Goal: Information Seeking & Learning: Learn about a topic

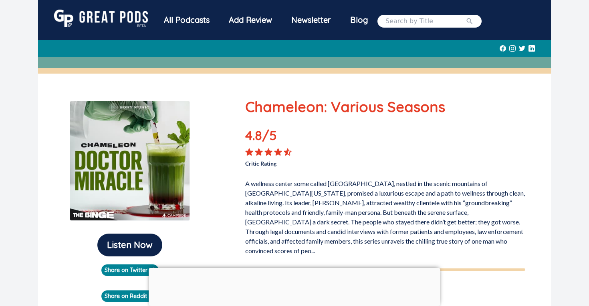
click at [176, 20] on div "All Podcasts" at bounding box center [186, 20] width 65 height 21
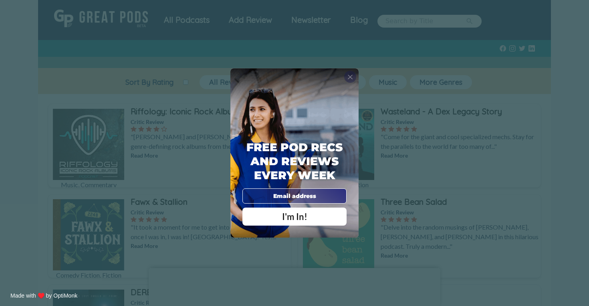
click at [349, 78] on span "X" at bounding box center [350, 77] width 6 height 8
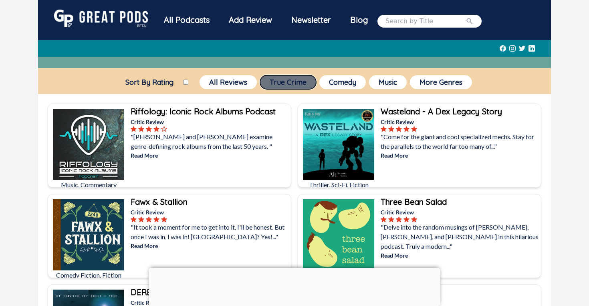
click at [274, 77] on button "True Crime" at bounding box center [288, 82] width 56 height 14
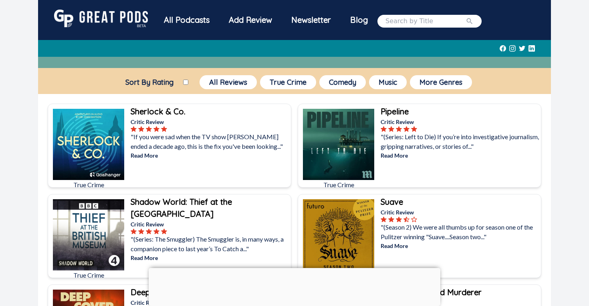
click at [191, 80] on div "Sort By Rating All Reviews True Crime Comedy Music More Genres" at bounding box center [294, 82] width 513 height 17
click at [186, 81] on input "Sort By Rating" at bounding box center [185, 82] width 5 height 5
checkbox input "true"
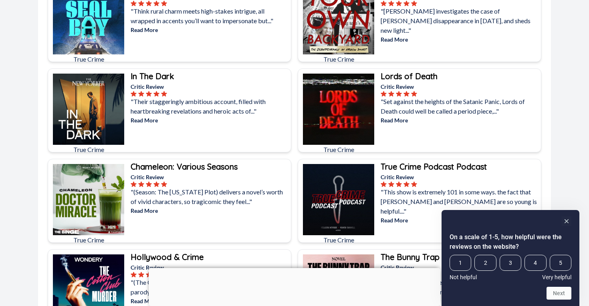
scroll to position [1665, 0]
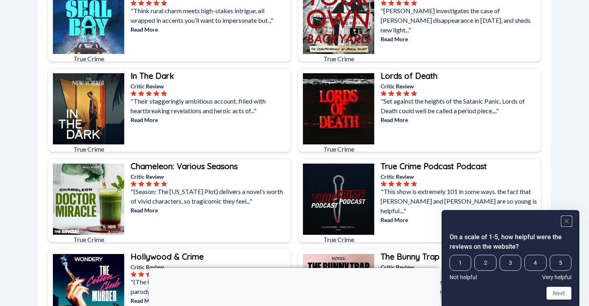
click at [568, 222] on rect "Hide survey" at bounding box center [567, 222] width 10 height 10
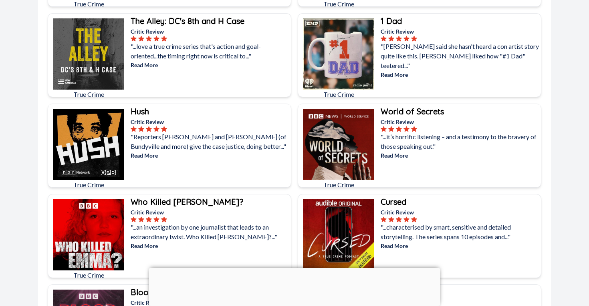
scroll to position [2009, 0]
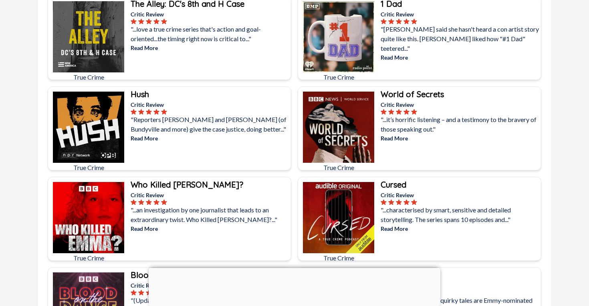
click at [232, 213] on p ""...an investigation by one journalist that leads to an extraordinary twist. Wh…" at bounding box center [210, 215] width 159 height 19
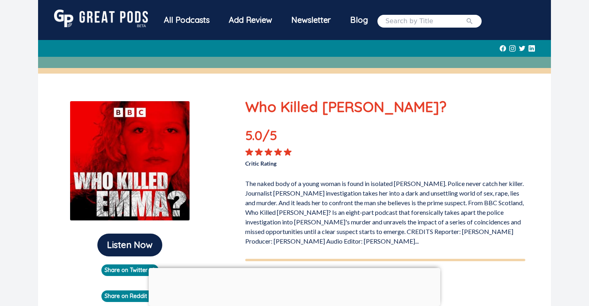
click at [405, 18] on input "search" at bounding box center [425, 21] width 80 height 10
type input "chameleon"
click at [466, 16] on button "submit" at bounding box center [470, 21] width 8 height 10
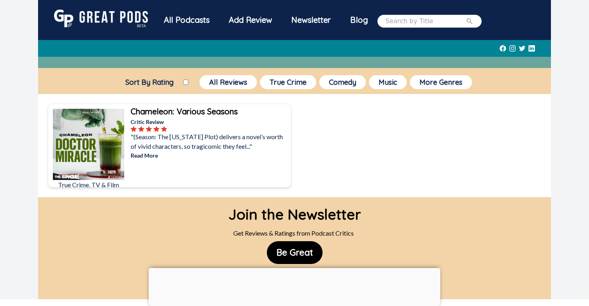
click at [169, 113] on b "Chameleon: Various Seasons" at bounding box center [184, 112] width 107 height 10
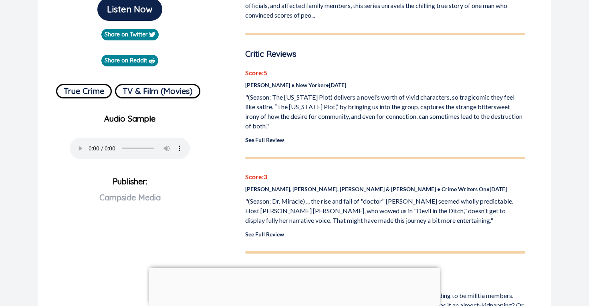
scroll to position [236, 0]
click at [77, 93] on button "True Crime" at bounding box center [84, 91] width 56 height 14
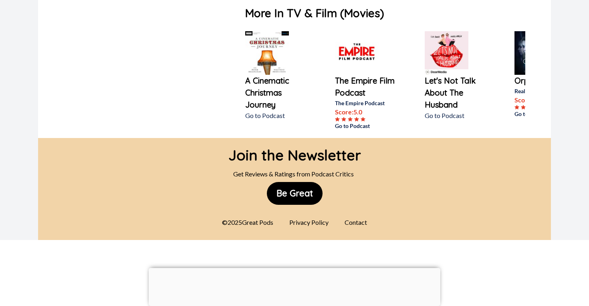
scroll to position [2957, 0]
